Goal: Navigation & Orientation: Find specific page/section

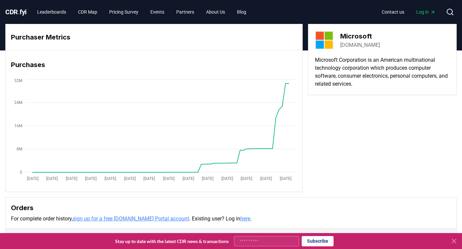
scroll to position [106, 0]
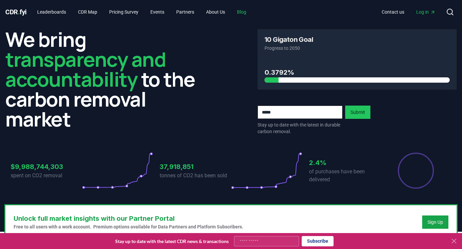
click at [252, 15] on link "Blog" at bounding box center [242, 12] width 20 height 12
